Goal: Information Seeking & Learning: Learn about a topic

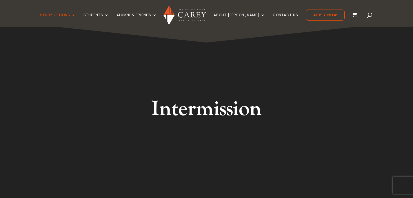
scroll to position [4, 0]
